Goal: Check status: Check status

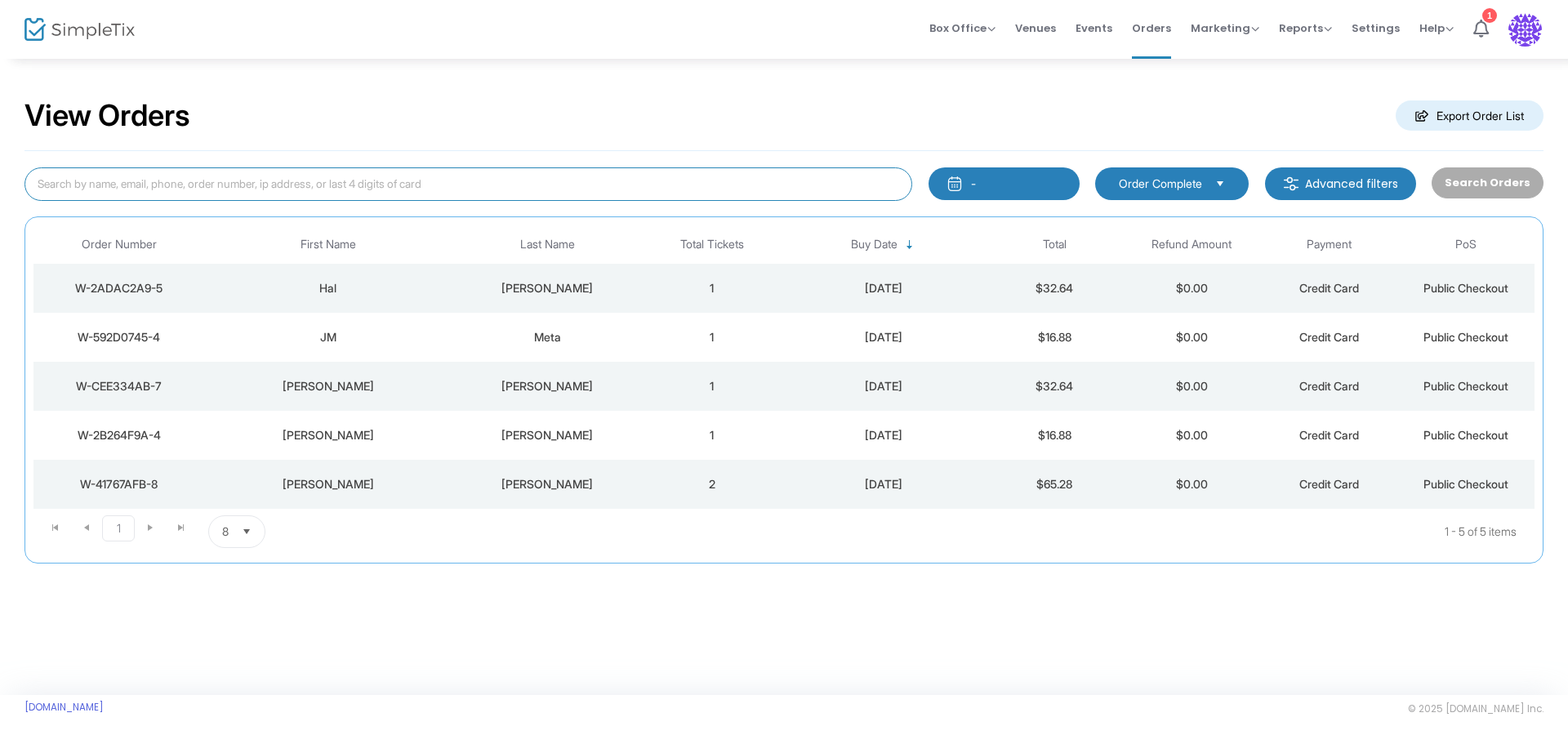
click at [663, 188] on input at bounding box center [467, 184] width 887 height 33
type input "[PERSON_NAME]"
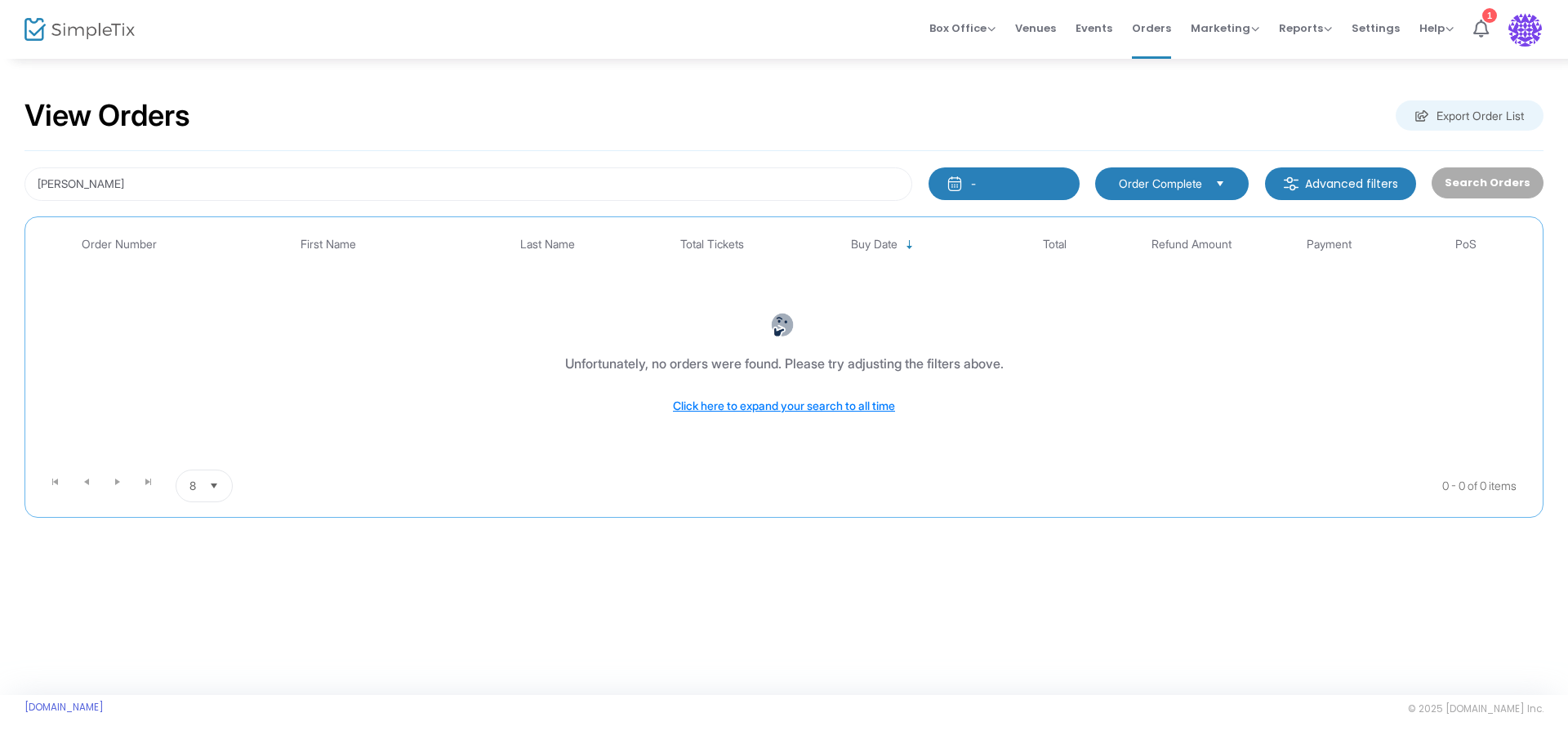
click at [1526, 187] on div "Search Orders" at bounding box center [1486, 184] width 127 height 33
drag, startPoint x: 74, startPoint y: 183, endPoint x: 21, endPoint y: 185, distance: 53.0
click at [21, 185] on div "[PERSON_NAME]" at bounding box center [468, 184] width 904 height 33
drag, startPoint x: 274, startPoint y: 620, endPoint x: 284, endPoint y: 610, distance: 14.1
click at [277, 620] on div "View Orders Export Order List - Last 30 Days [DATE] [DATE] This week This Month…" at bounding box center [784, 376] width 1568 height 637
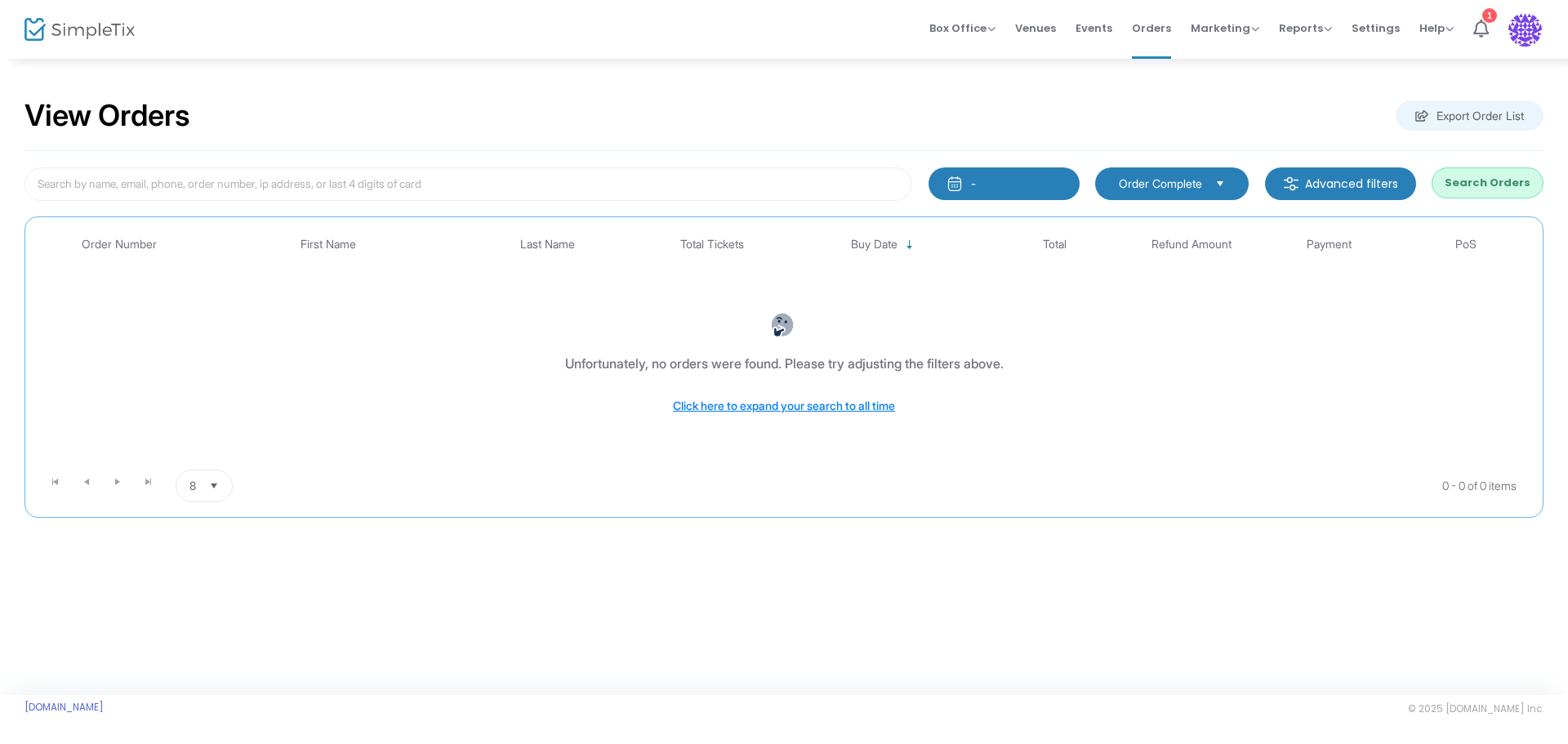
click at [1000, 180] on button "-" at bounding box center [1003, 183] width 151 height 32
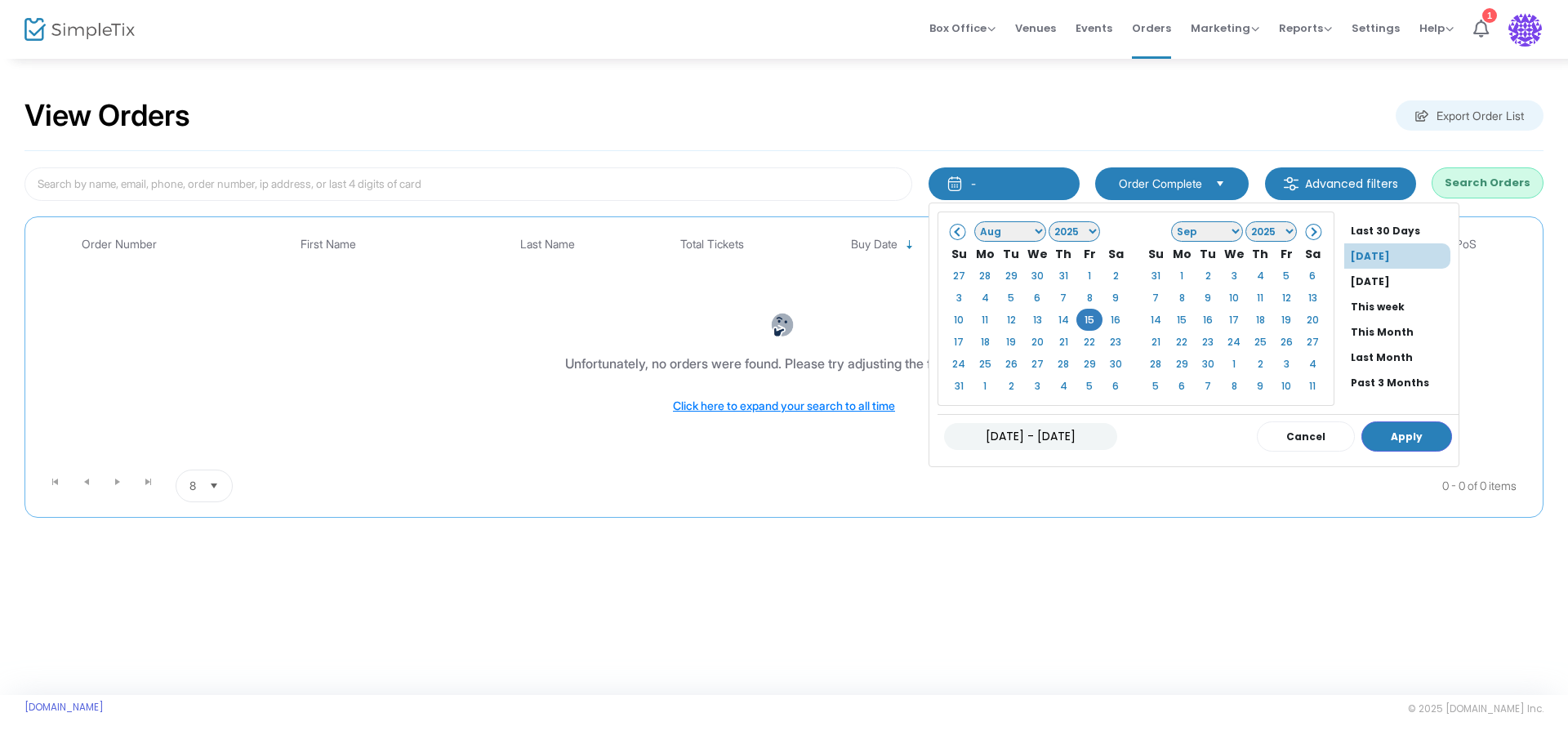
drag, startPoint x: 978, startPoint y: 436, endPoint x: 952, endPoint y: 424, distance: 28.6
click at [959, 432] on input "[DATE] - [DATE]" at bounding box center [1031, 437] width 173 height 27
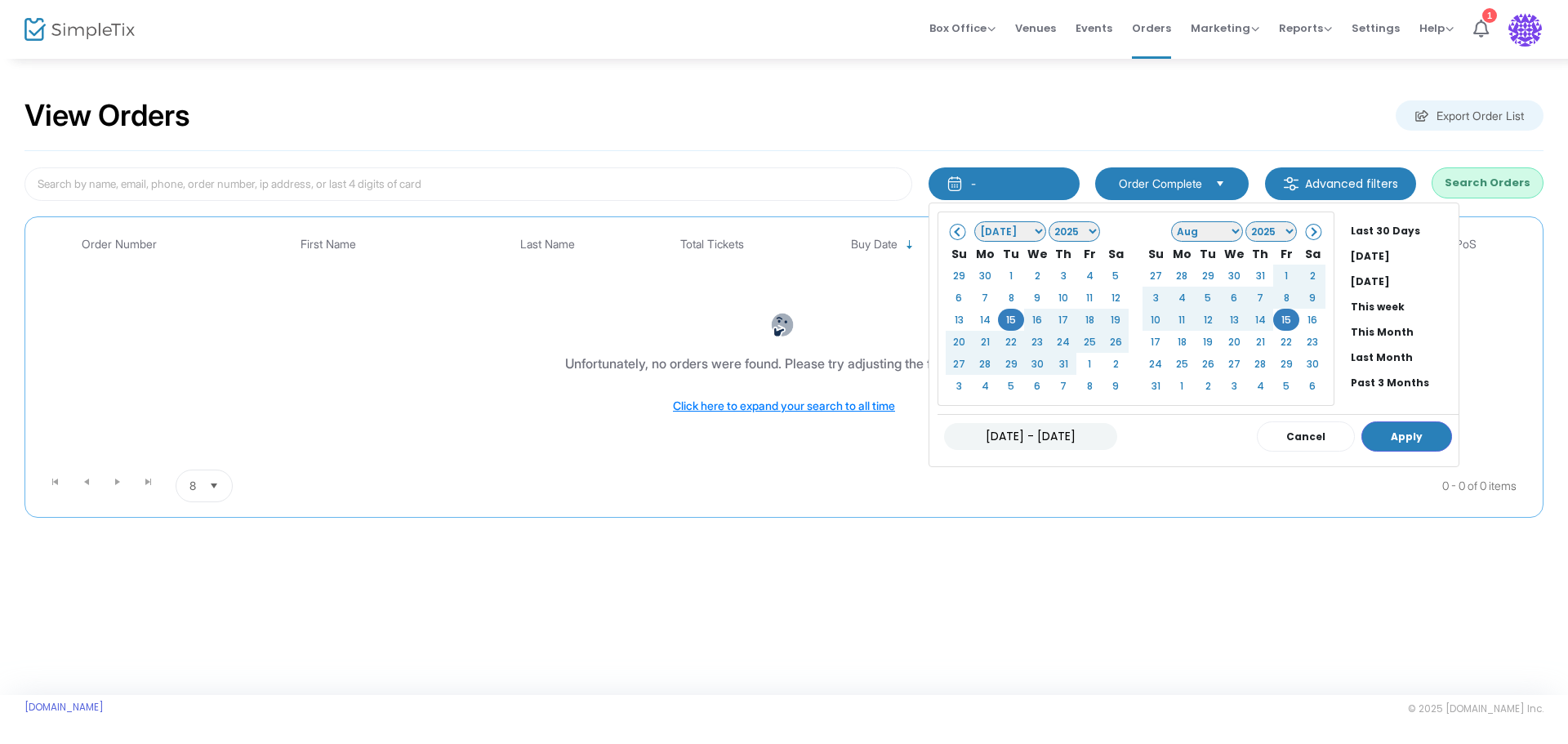
drag, startPoint x: 995, startPoint y: 440, endPoint x: 983, endPoint y: 440, distance: 12.0
click at [983, 440] on input "[DATE] - [DATE]" at bounding box center [1031, 437] width 173 height 27
type input "[DATE] - [DATE]"
click at [1417, 435] on button "Apply" at bounding box center [1406, 437] width 91 height 30
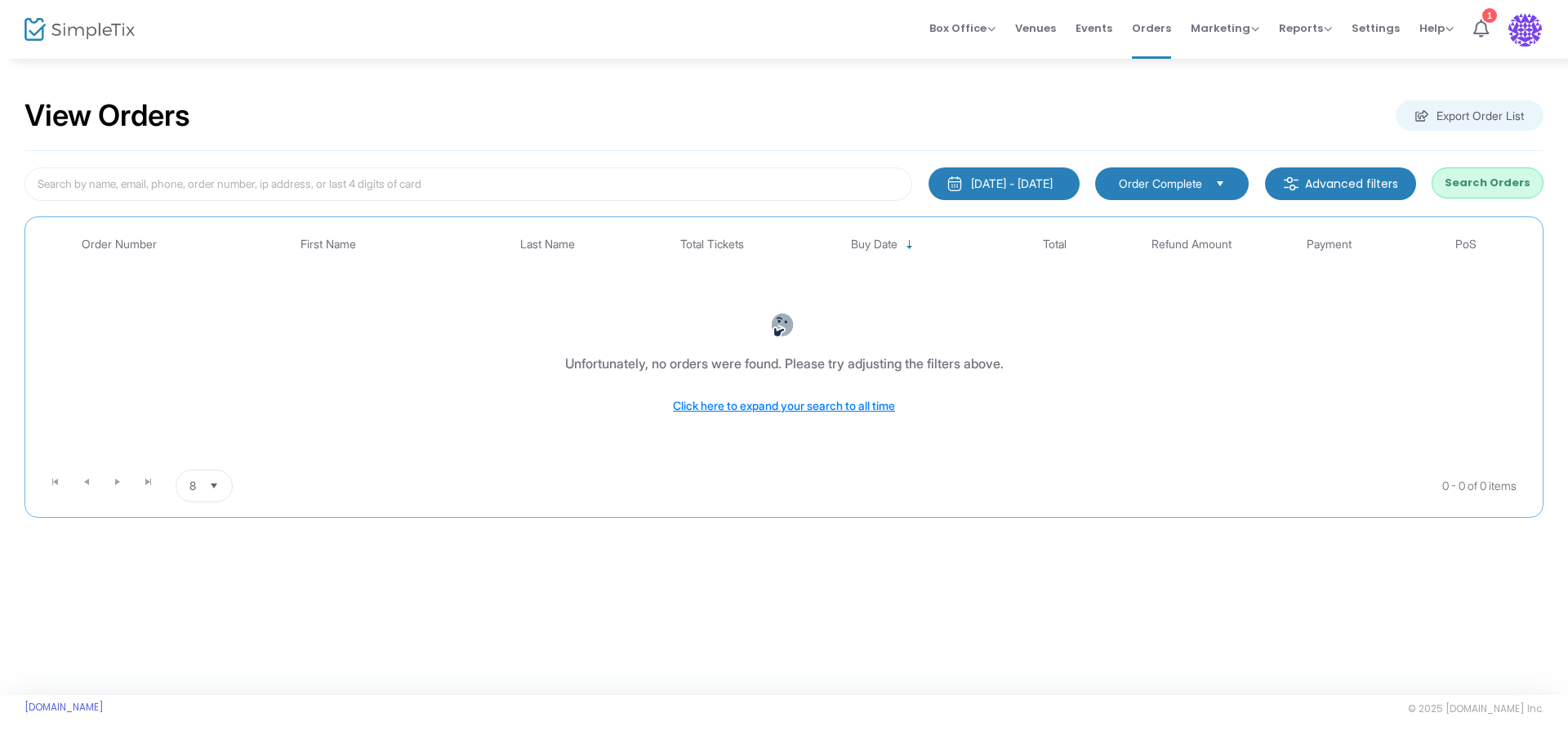
click at [1504, 183] on button "Search Orders" at bounding box center [1487, 182] width 112 height 31
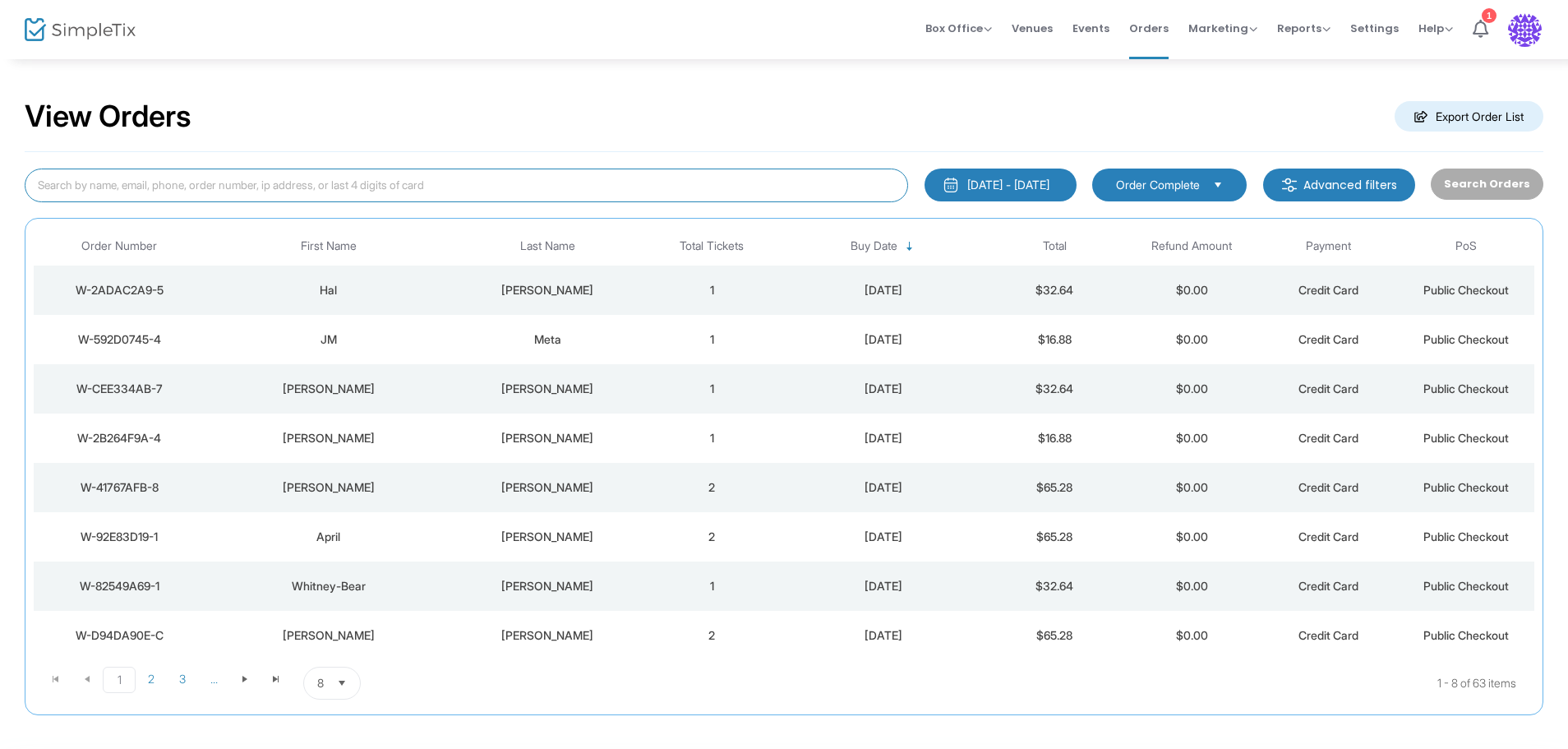
click at [262, 185] on input at bounding box center [466, 185] width 884 height 34
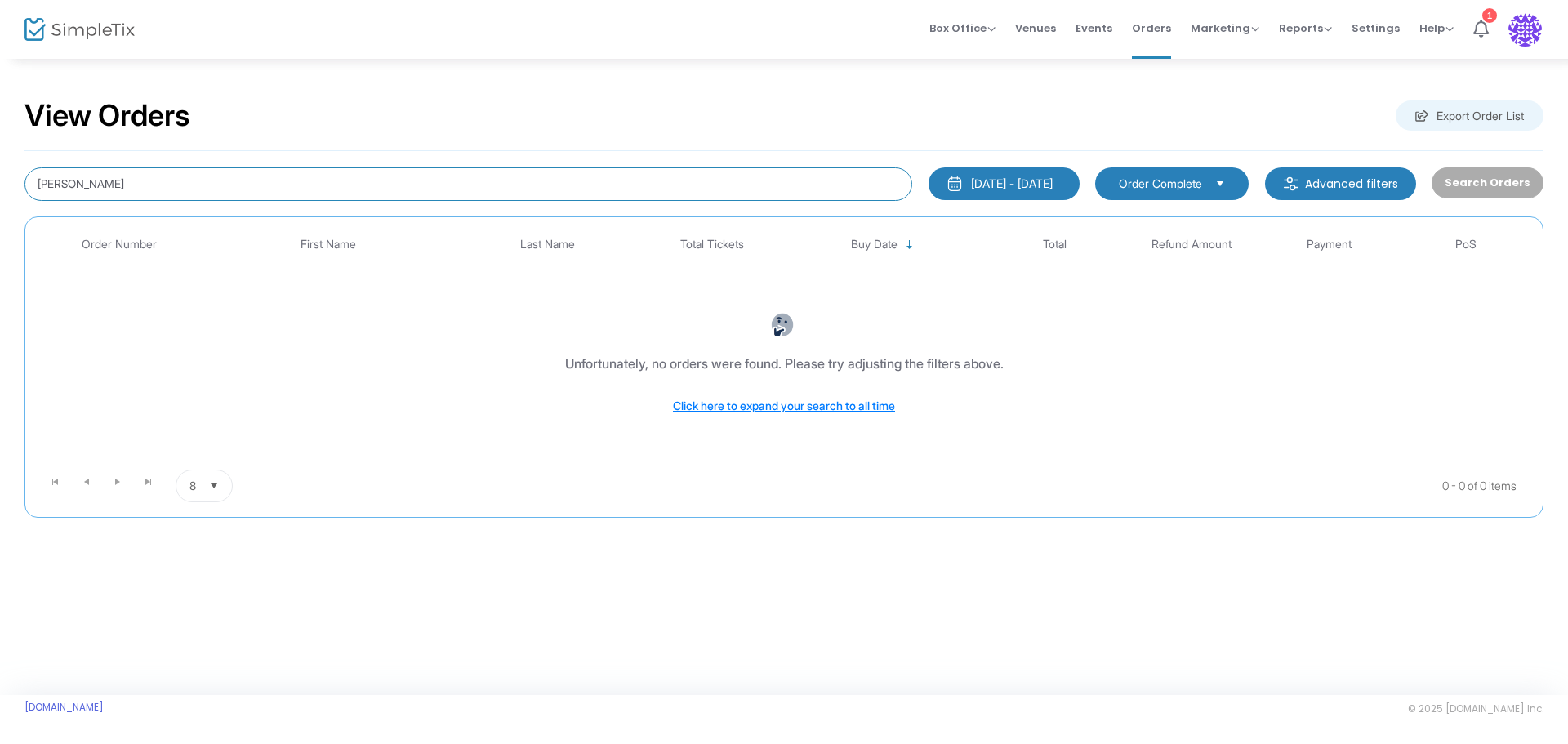
drag, startPoint x: 135, startPoint y: 180, endPoint x: 0, endPoint y: 184, distance: 135.1
click at [0, 184] on div "View Orders Export Order List [PERSON_NAME] [DATE] - [DATE] Last 30 Days [DATE]…" at bounding box center [784, 316] width 1568 height 517
type input "[PERSON_NAME]"
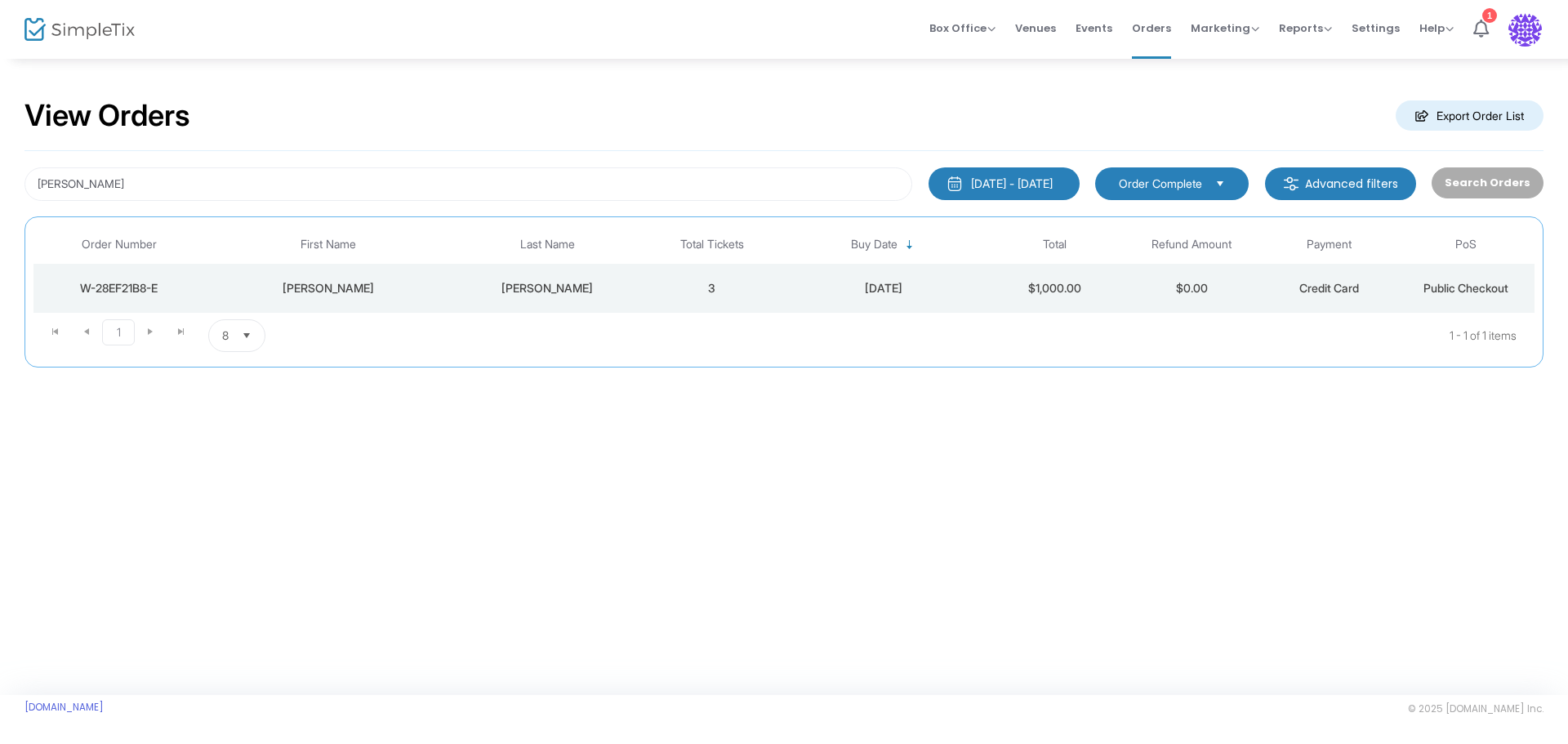
click at [556, 289] on div "[PERSON_NAME]" at bounding box center [547, 288] width 184 height 17
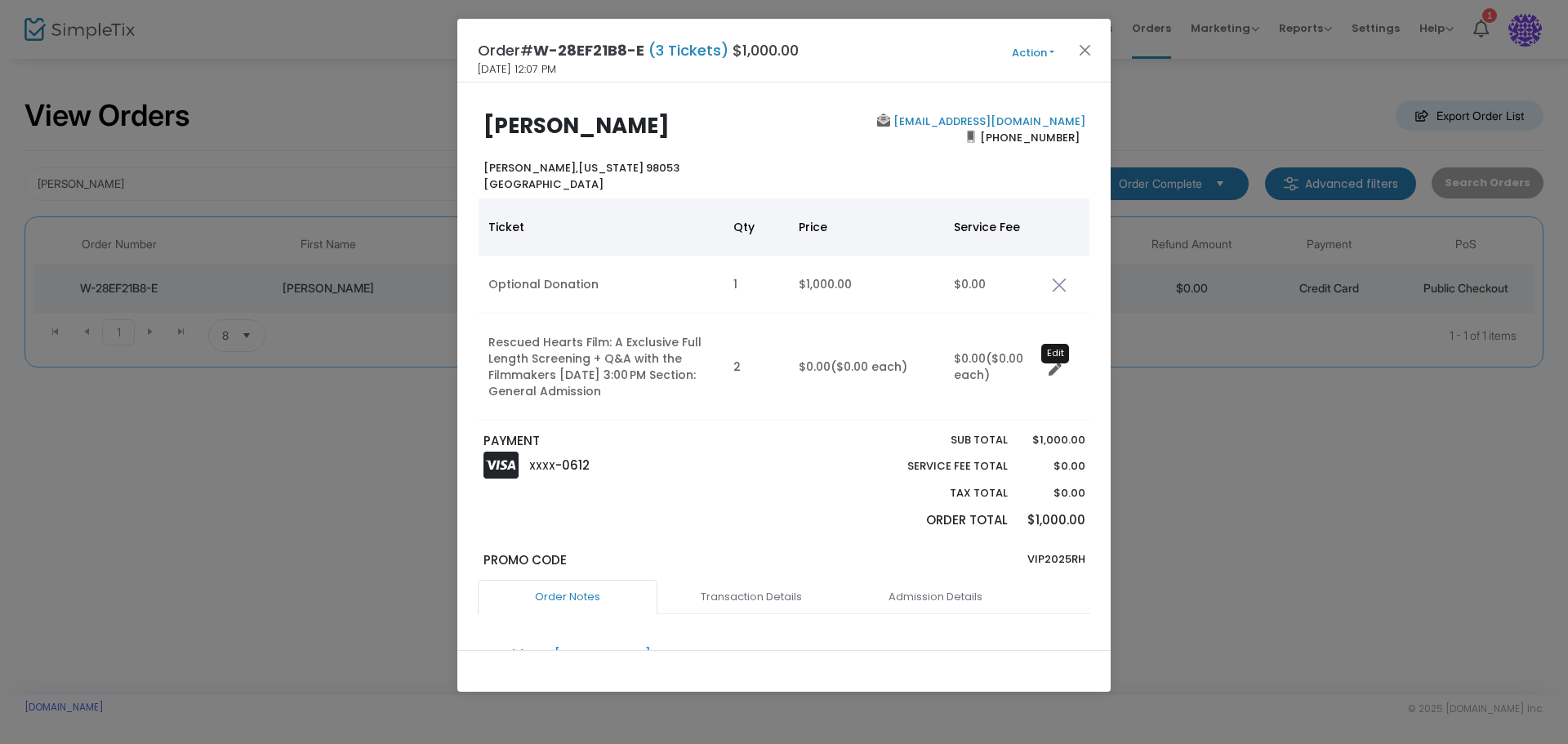
click at [1052, 369] on icon "Data table" at bounding box center [1055, 370] width 13 height 13
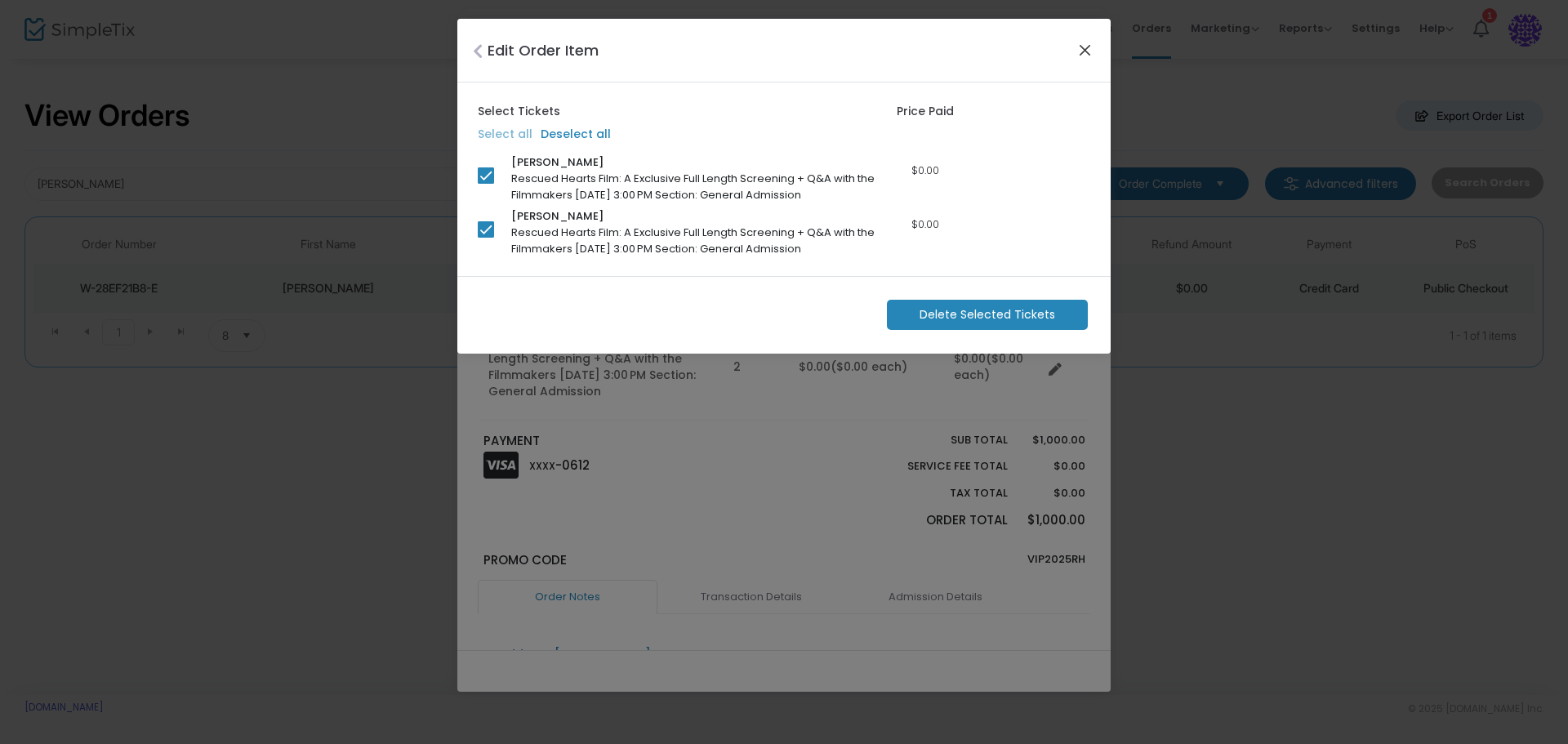
click at [1085, 47] on button "Close" at bounding box center [1085, 49] width 21 height 21
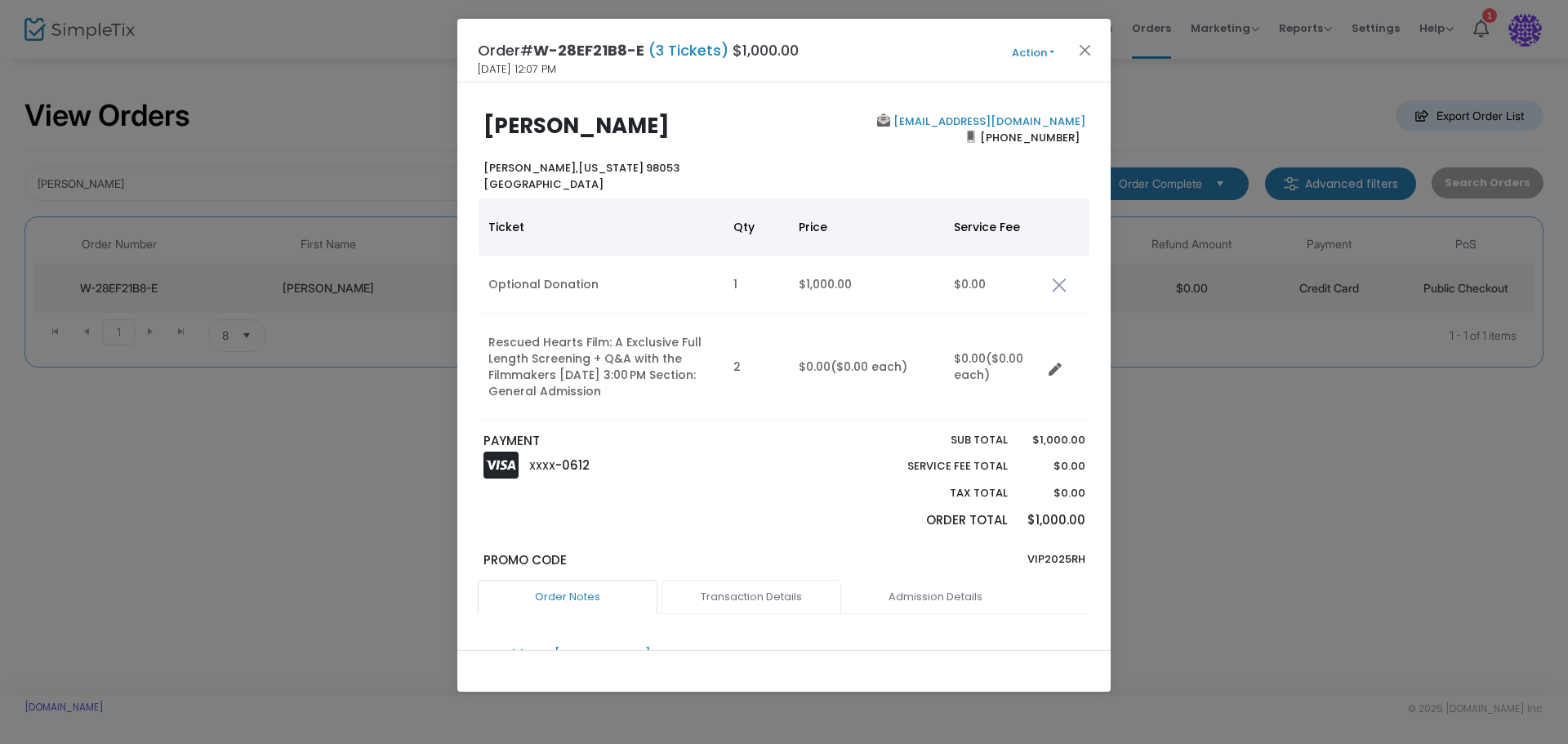
click at [762, 595] on link "Transaction Details" at bounding box center [752, 597] width 180 height 34
click at [911, 601] on link "Admission Details" at bounding box center [935, 597] width 180 height 34
click at [1055, 367] on icon "Data table" at bounding box center [1055, 370] width 13 height 13
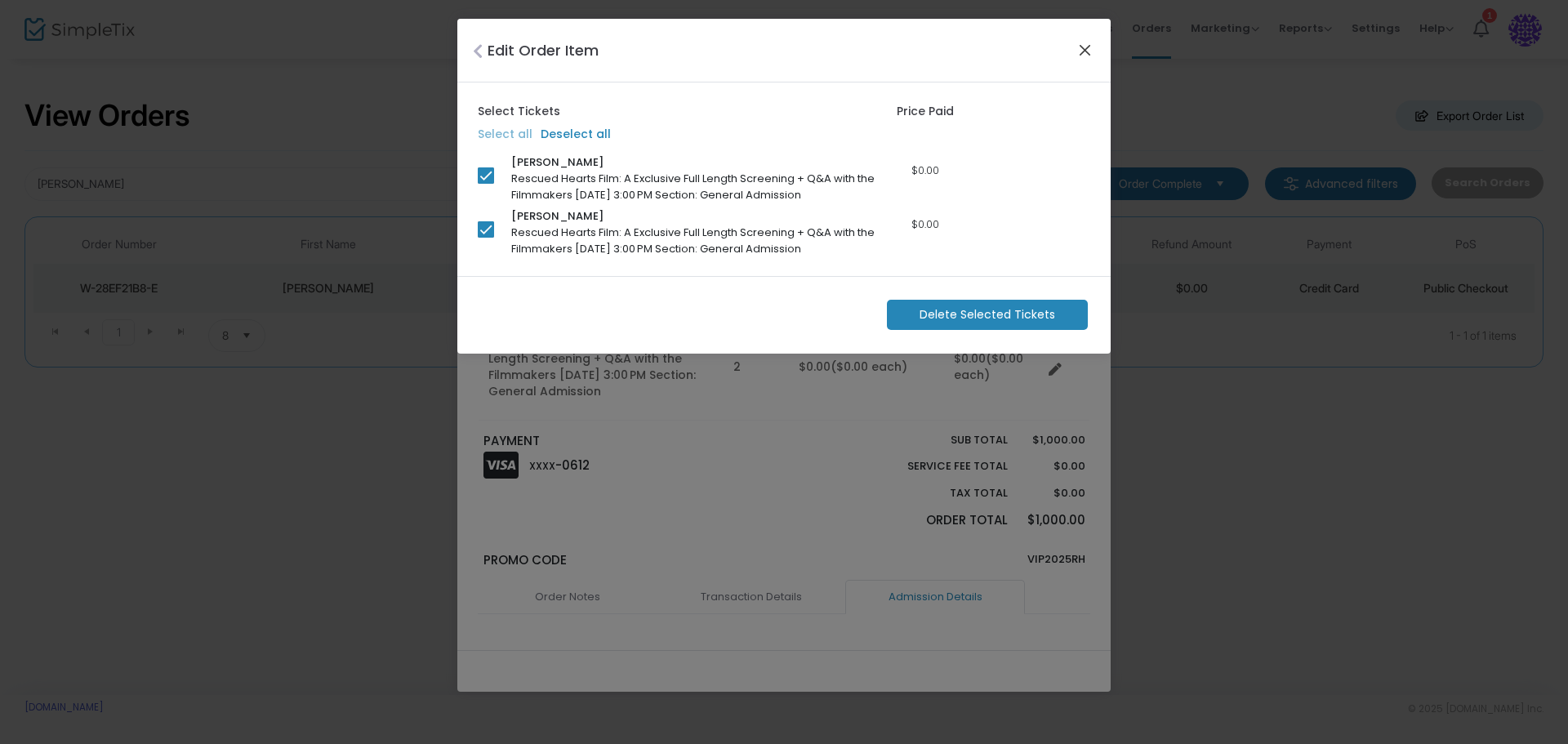
click at [1087, 45] on button "Close" at bounding box center [1085, 49] width 21 height 21
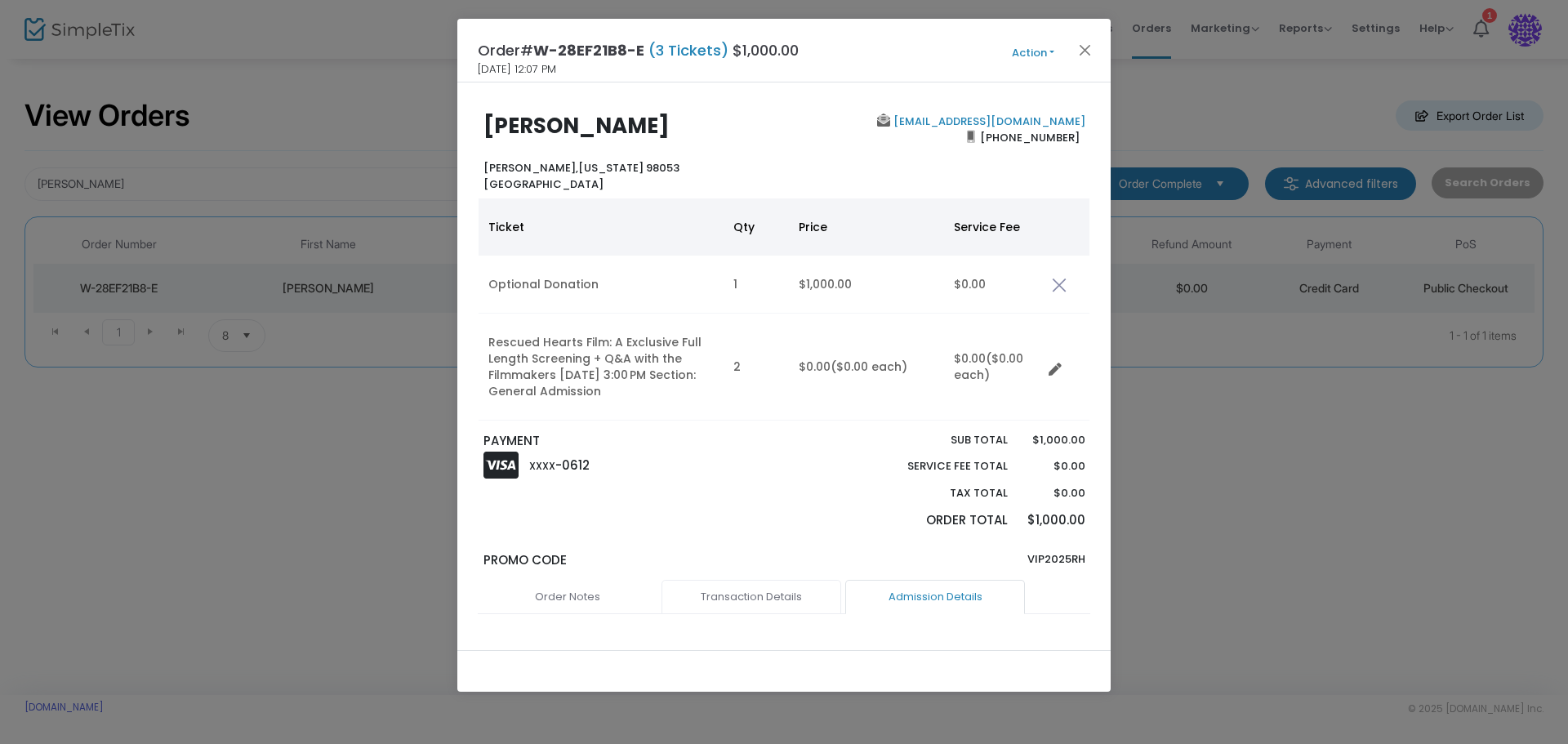
scroll to position [202, 0]
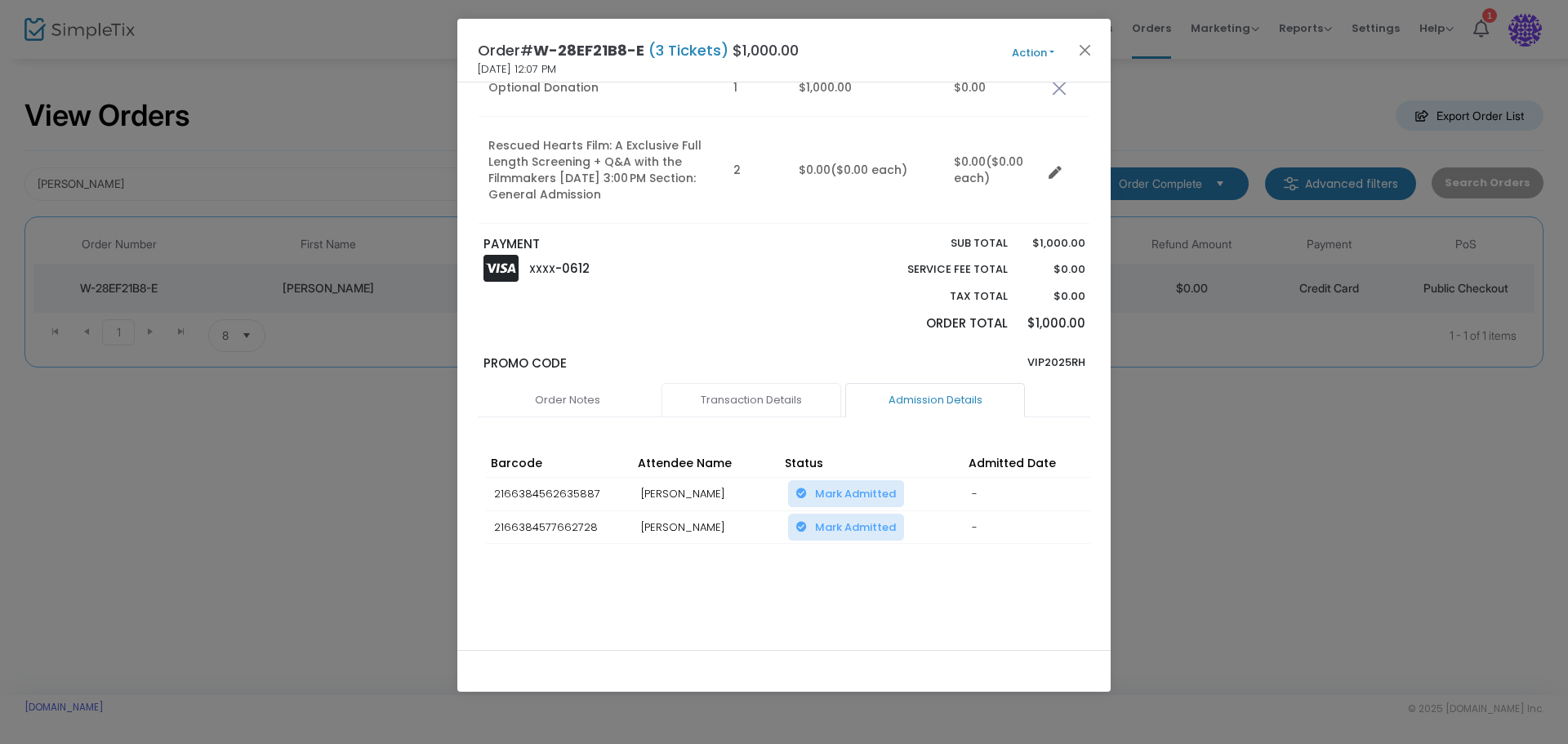
click at [722, 397] on link "Transaction Details" at bounding box center [752, 400] width 180 height 34
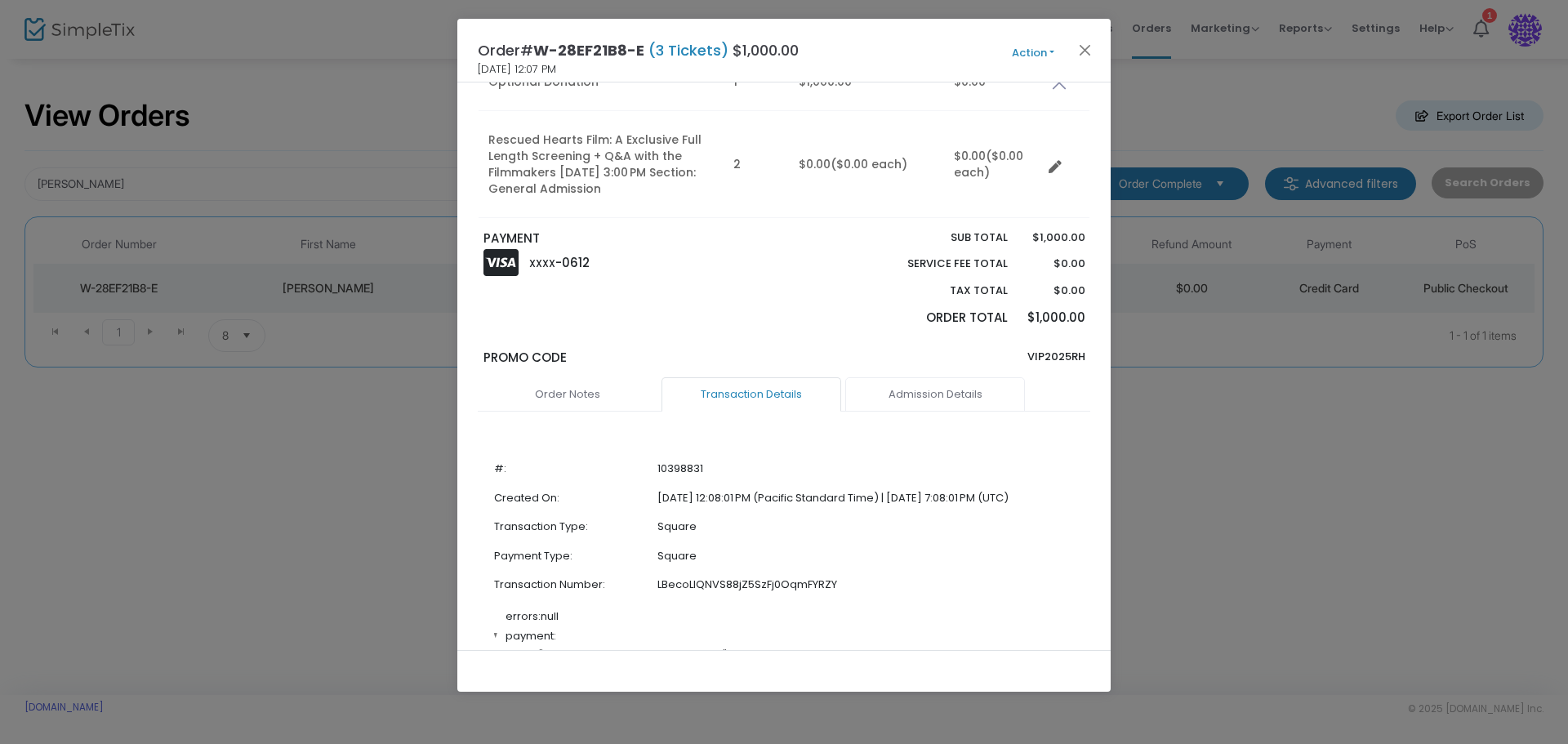
click at [931, 394] on link "Admission Details" at bounding box center [935, 394] width 180 height 34
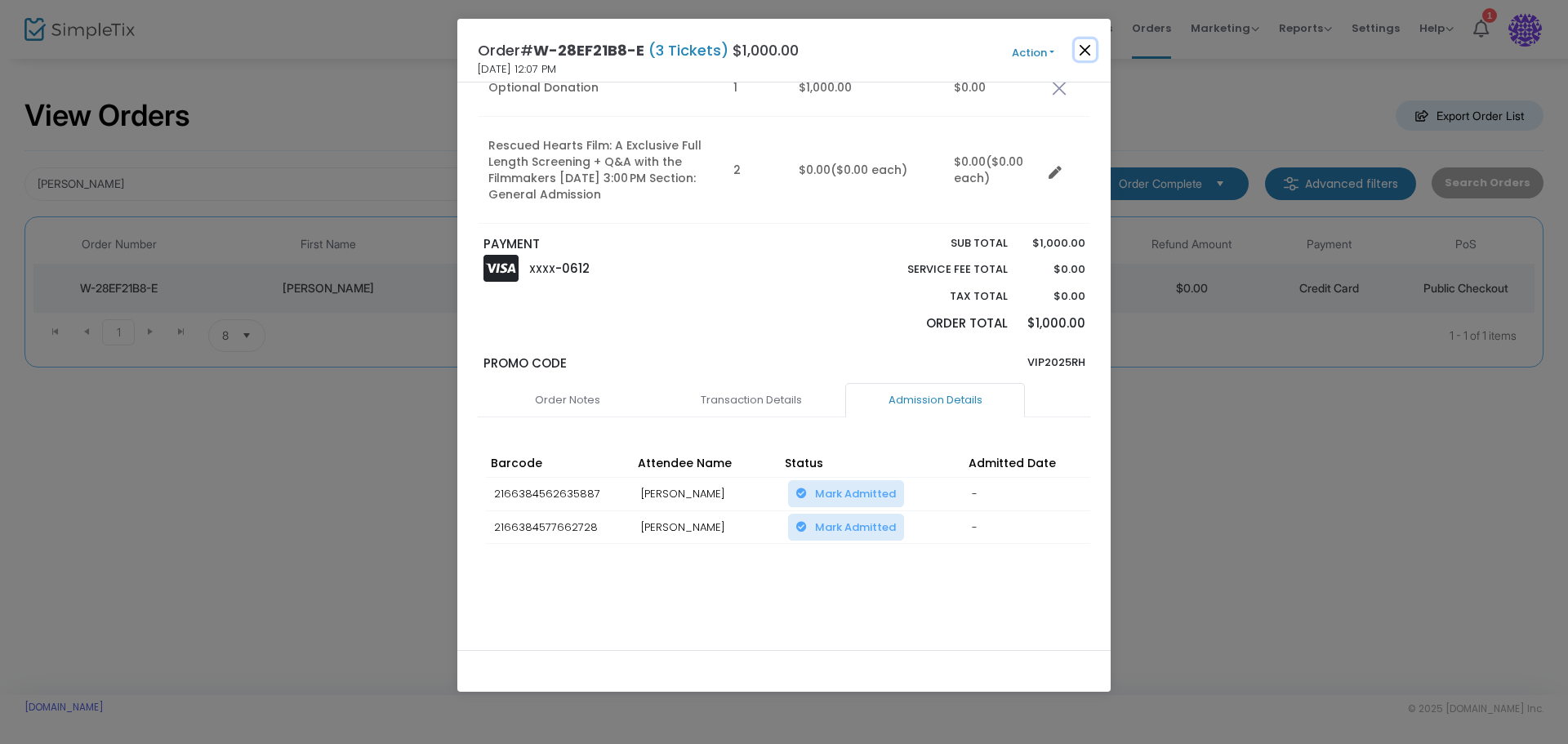
click at [1086, 53] on button "Close" at bounding box center [1085, 49] width 21 height 21
